Goal: Task Accomplishment & Management: Complete application form

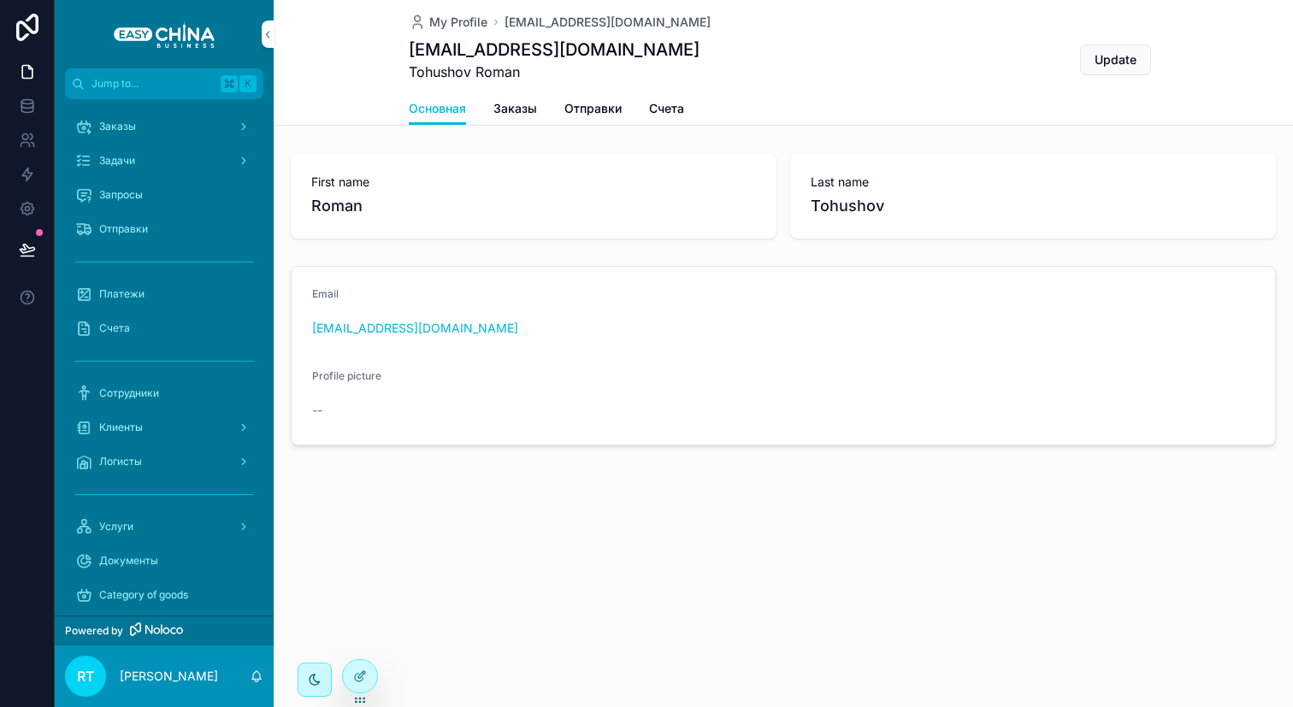
click at [162, 302] on div "Платежи" at bounding box center [164, 293] width 178 height 27
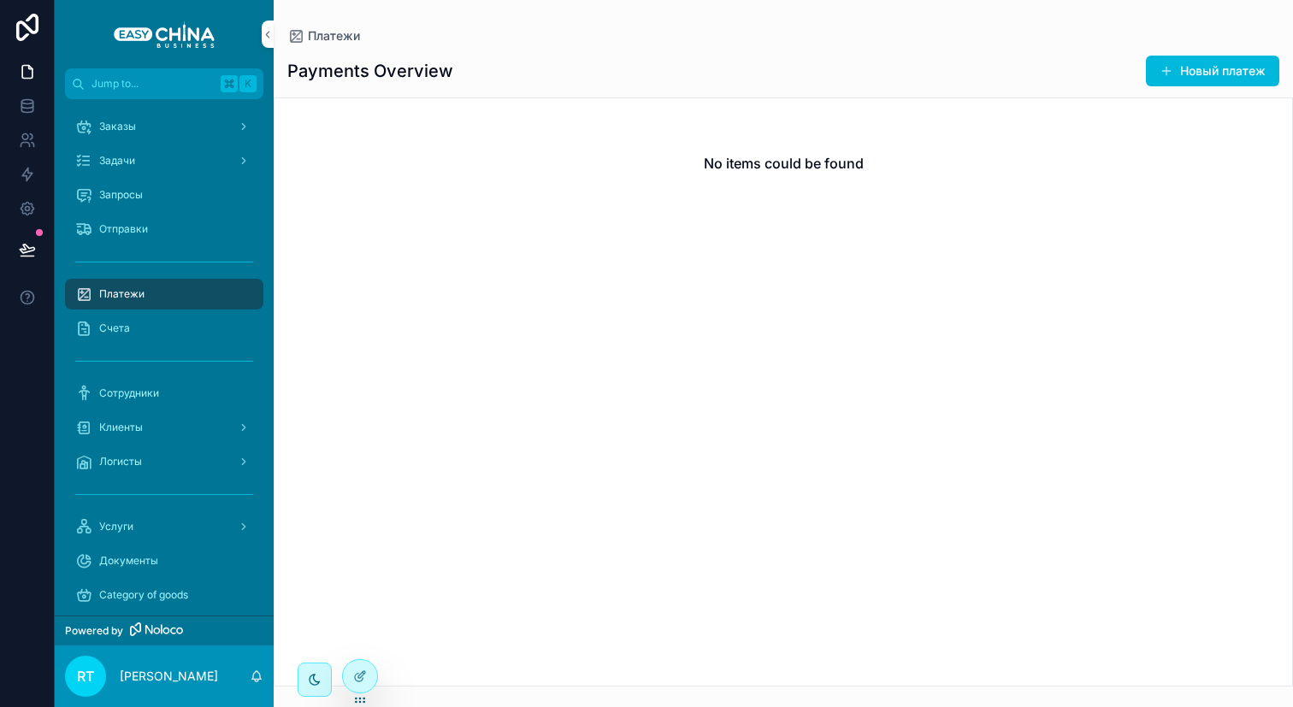
click at [1184, 57] on button "Новый платеж" at bounding box center [1211, 71] width 133 height 31
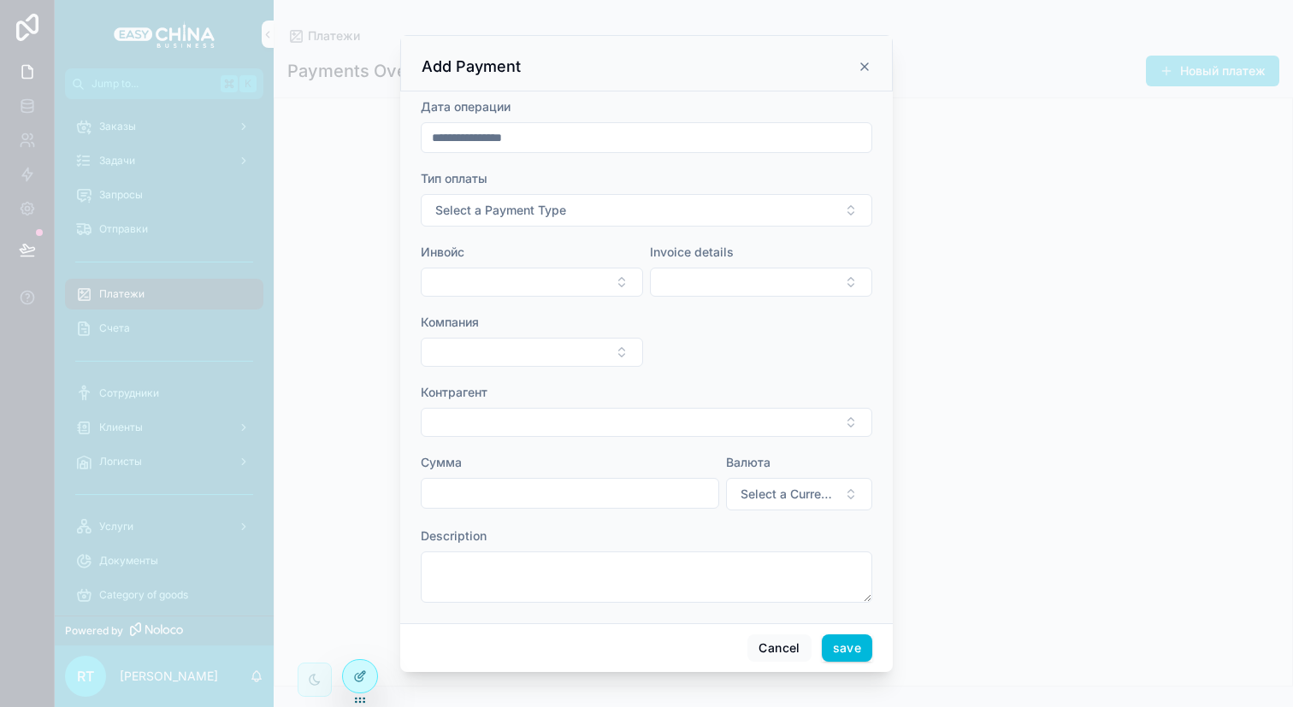
scroll to position [10, 0]
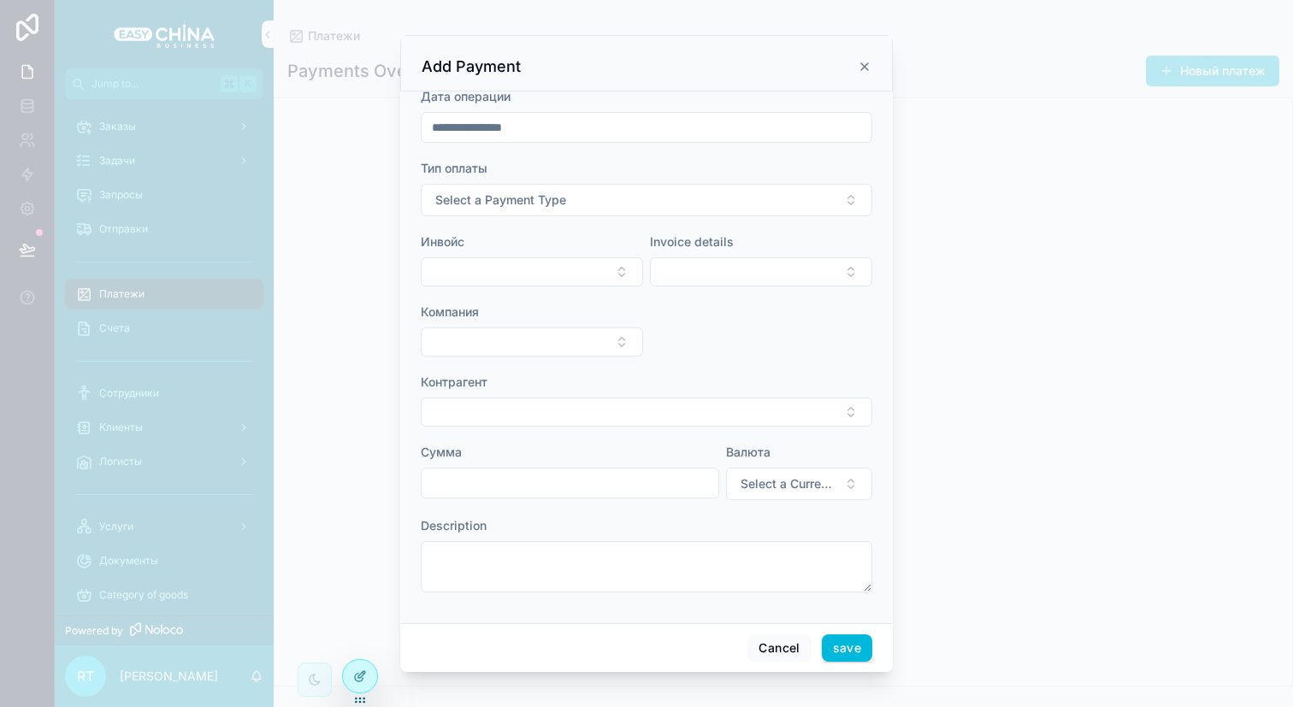
click at [666, 215] on button "Select a Payment Type" at bounding box center [646, 200] width 451 height 32
click at [768, 474] on button "Select a Currency" at bounding box center [799, 484] width 146 height 32
click at [527, 476] on input "scrollable content" at bounding box center [569, 483] width 297 height 24
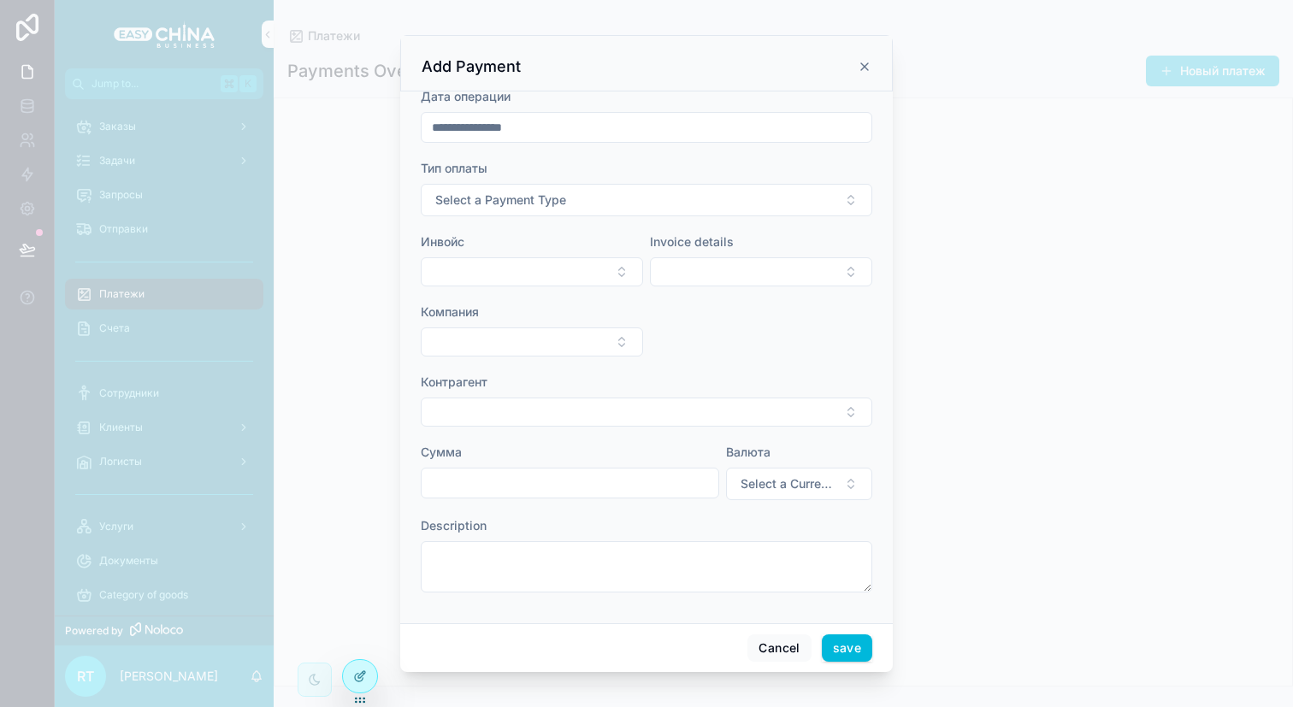
click at [539, 446] on div "Сумма" at bounding box center [570, 452] width 298 height 17
type input "**********"
